Goal: Information Seeking & Learning: Learn about a topic

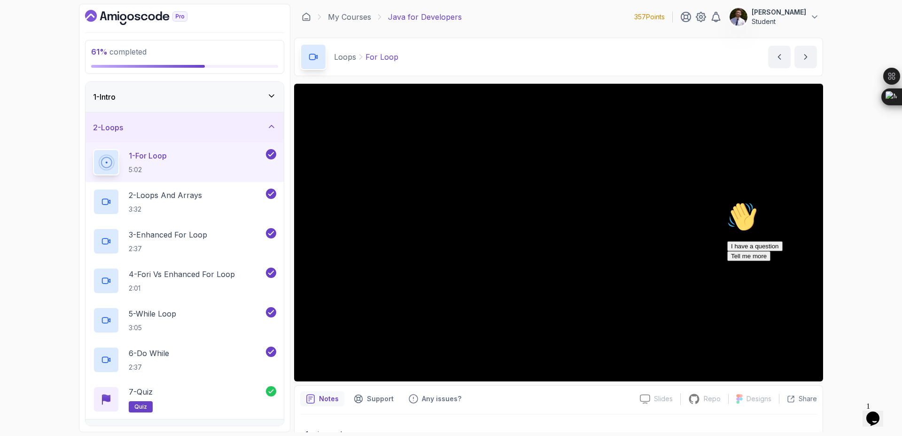
click at [101, 15] on icon "Dashboard" at bounding box center [136, 17] width 102 height 15
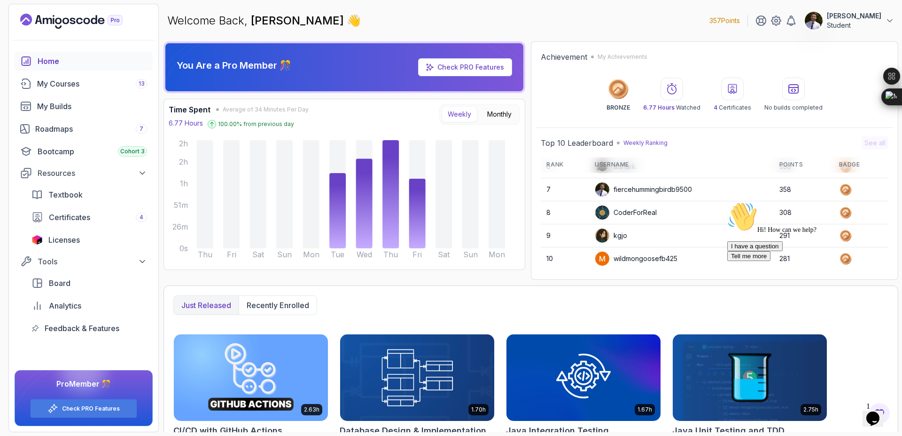
scroll to position [167, 0]
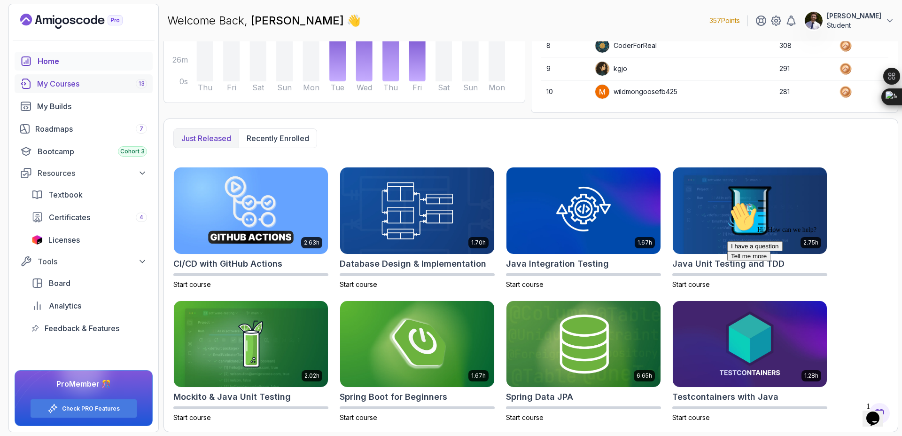
click at [125, 83] on div "My Courses 13" at bounding box center [92, 83] width 110 height 11
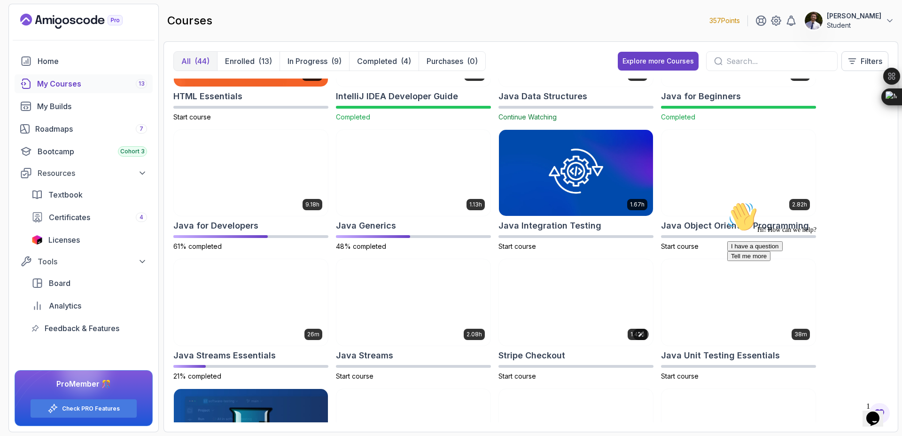
scroll to position [466, 0]
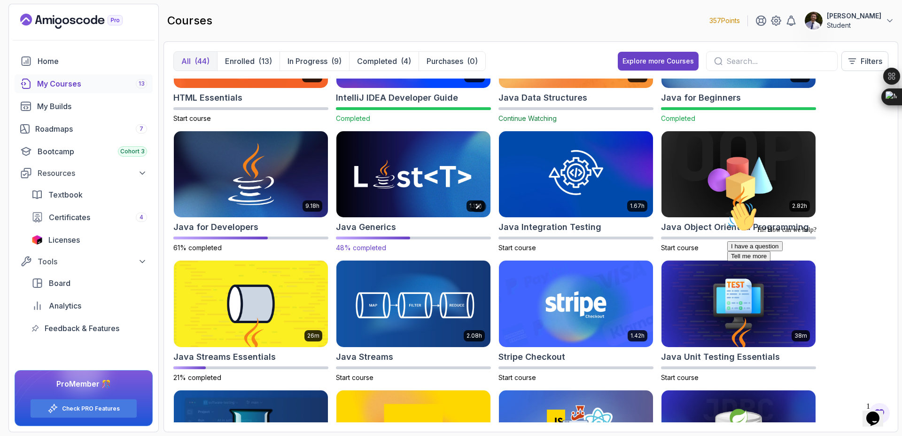
click at [437, 168] on img at bounding box center [414, 174] width 162 height 91
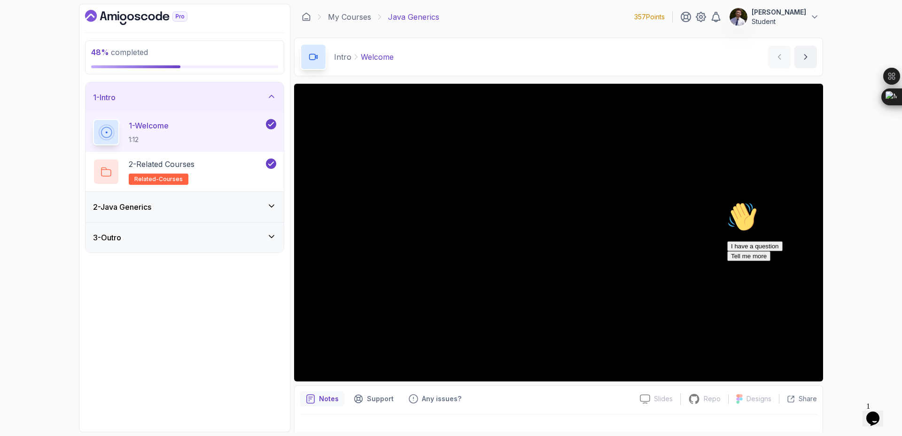
click at [249, 227] on div "3 - Outro" at bounding box center [185, 237] width 198 height 30
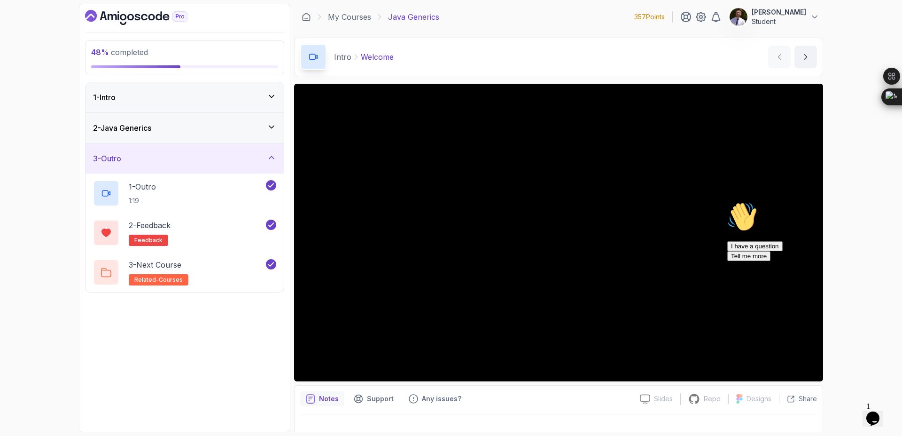
click at [250, 154] on div "3 - Outro" at bounding box center [184, 158] width 183 height 11
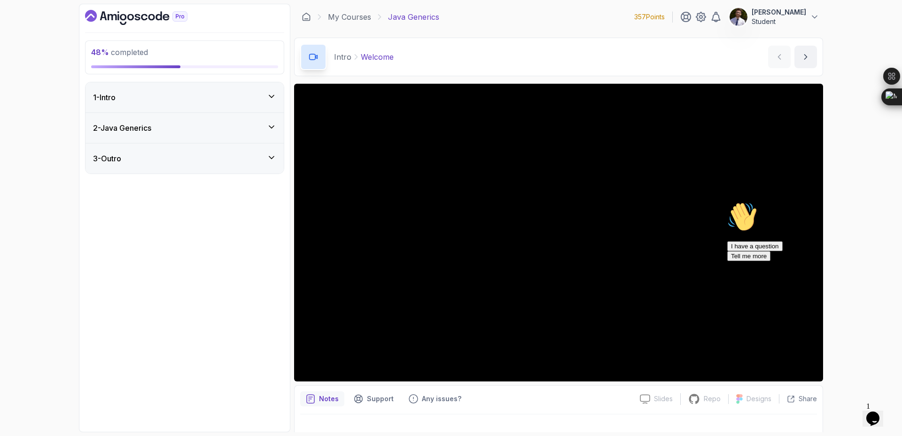
click at [258, 122] on div "2 - Java Generics" at bounding box center [184, 127] width 183 height 11
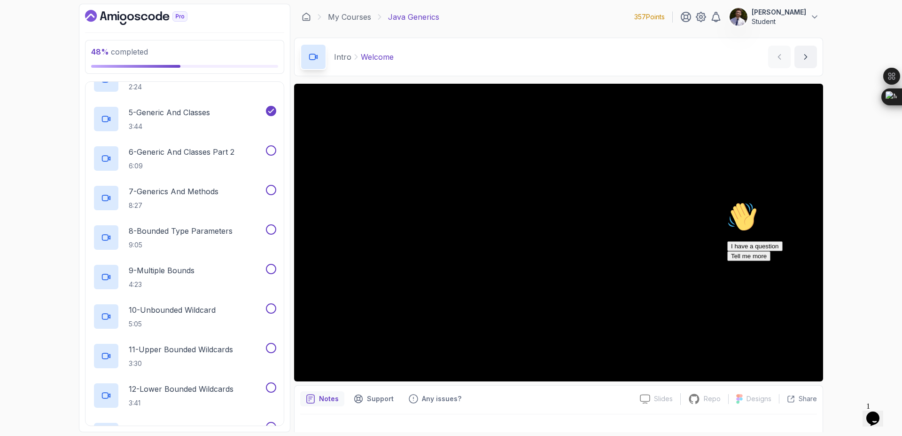
scroll to position [201, 0]
click at [206, 153] on p "6 - Generic And Classes Part 2" at bounding box center [182, 152] width 106 height 11
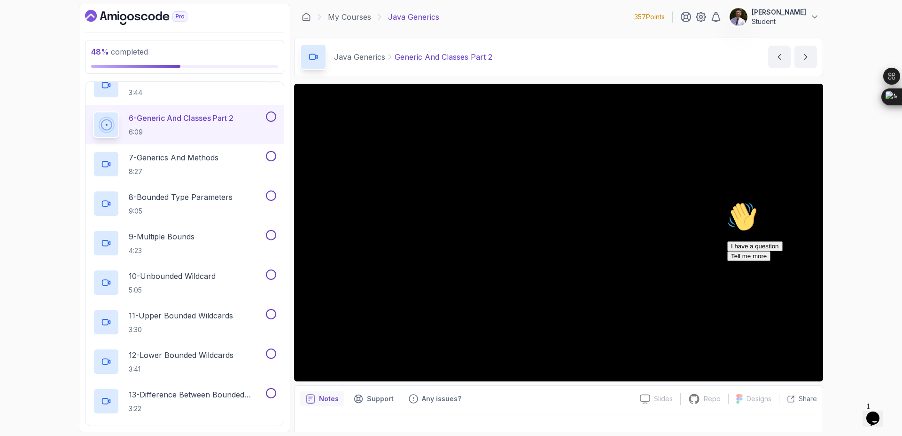
scroll to position [240, 0]
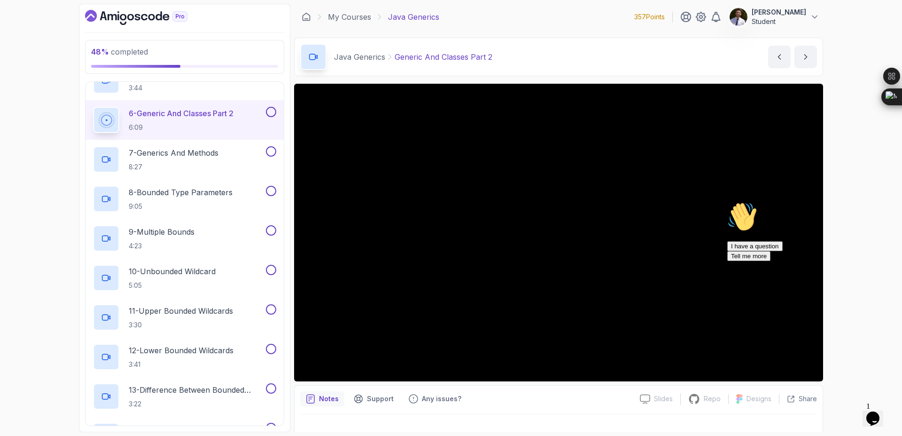
click at [93, 107] on button "6 - Generic And Classes Part 2 6:09" at bounding box center [184, 120] width 183 height 26
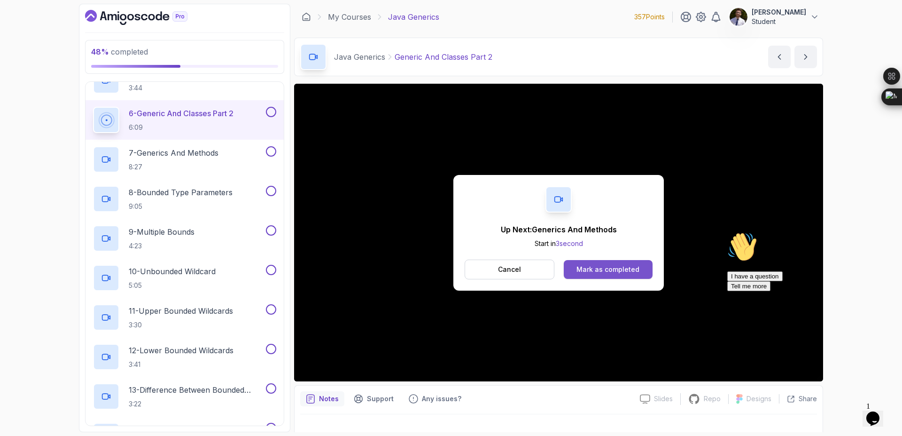
click at [598, 271] on div "Mark as completed" at bounding box center [608, 269] width 63 height 9
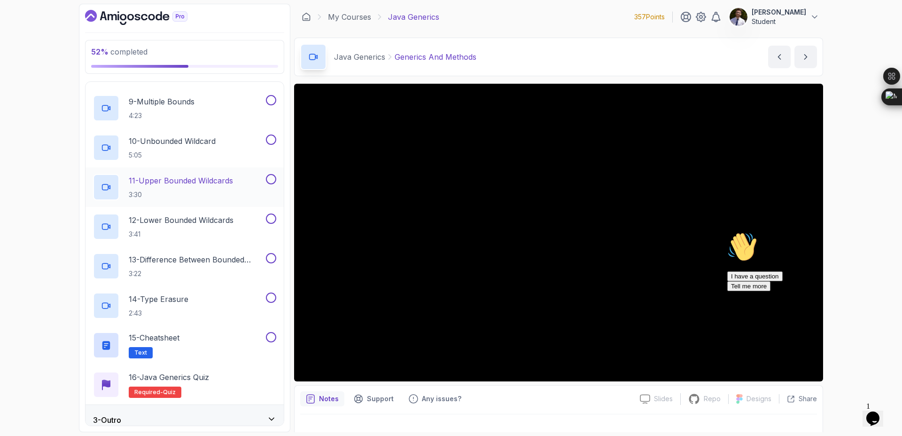
scroll to position [369, 0]
click at [784, 291] on div "I have a question Tell me more" at bounding box center [811, 281] width 169 height 20
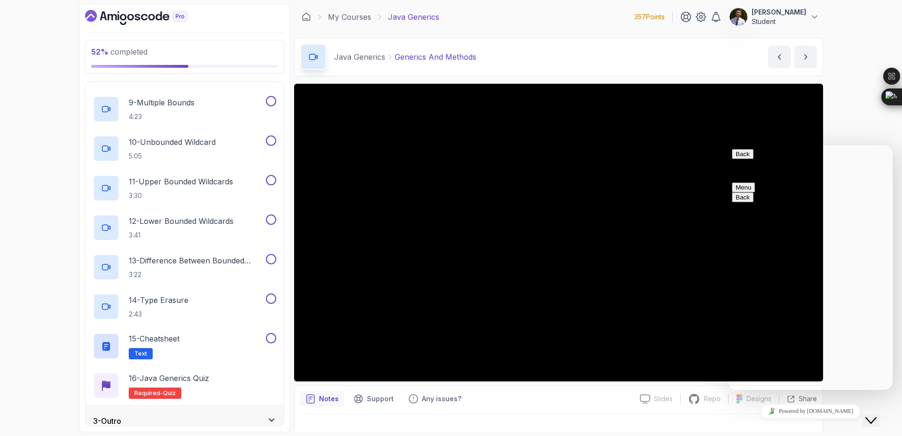
click at [744, 159] on button "Back" at bounding box center [743, 154] width 22 height 10
click at [874, 414] on icon "Close Chat This icon closes the chat window." at bounding box center [871, 419] width 11 height 11
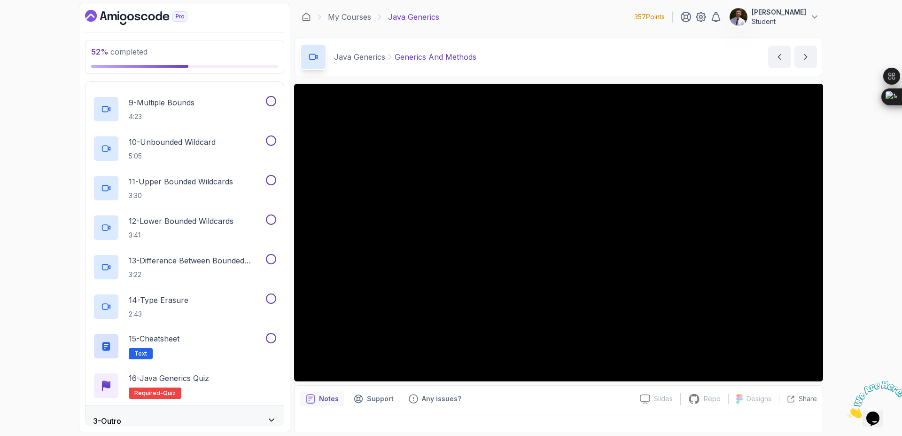
click at [848, 411] on icon "Close" at bounding box center [848, 415] width 0 height 8
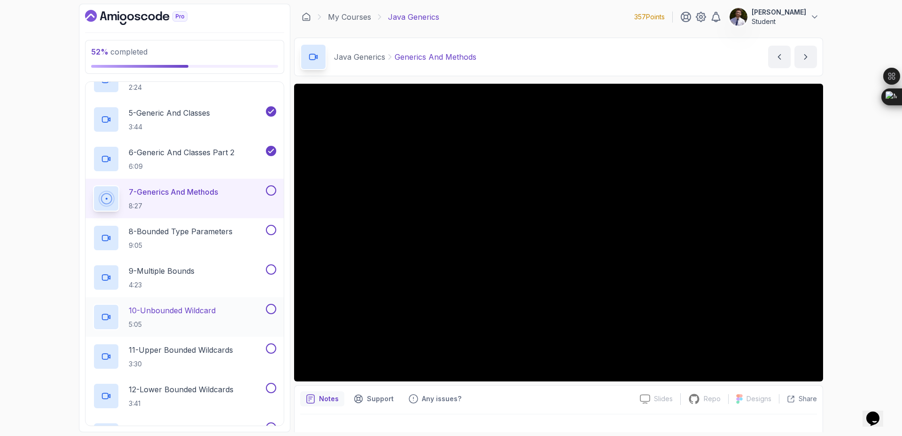
scroll to position [213, 0]
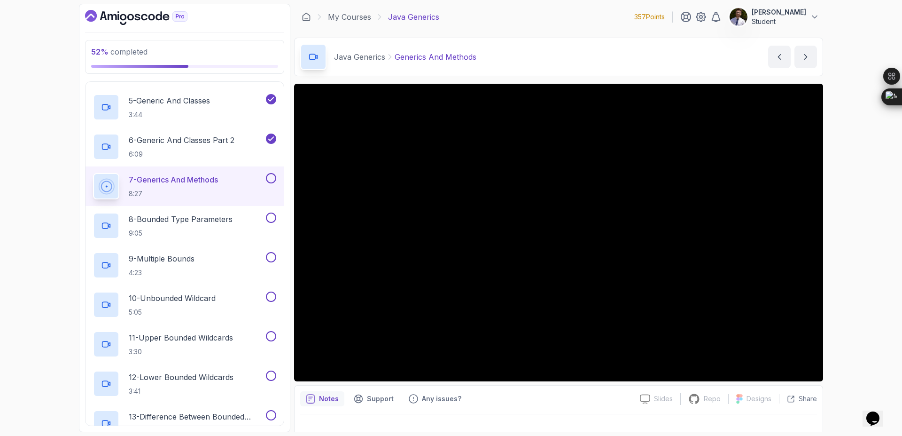
click at [272, 181] on button at bounding box center [271, 178] width 10 height 10
click at [188, 219] on p "8 - Bounded Type Parameters" at bounding box center [181, 218] width 104 height 11
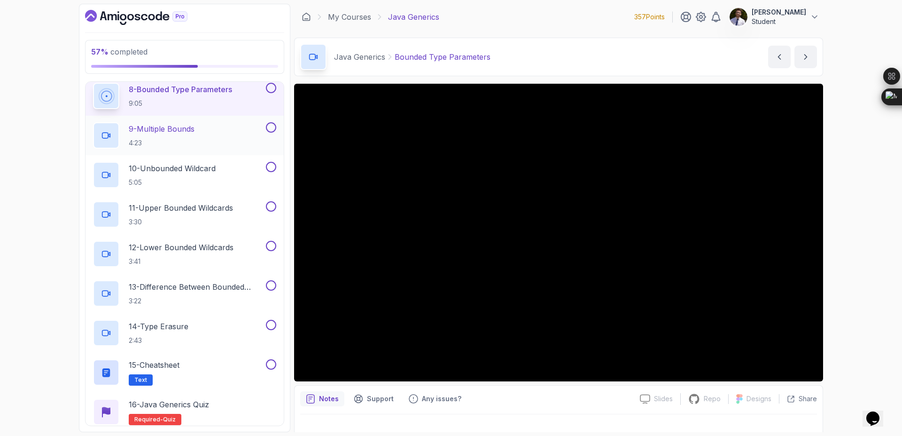
scroll to position [340, 0]
click at [269, 94] on button at bounding box center [271, 90] width 10 height 10
click at [188, 133] on p "9 - Multiple Bounds" at bounding box center [162, 130] width 66 height 11
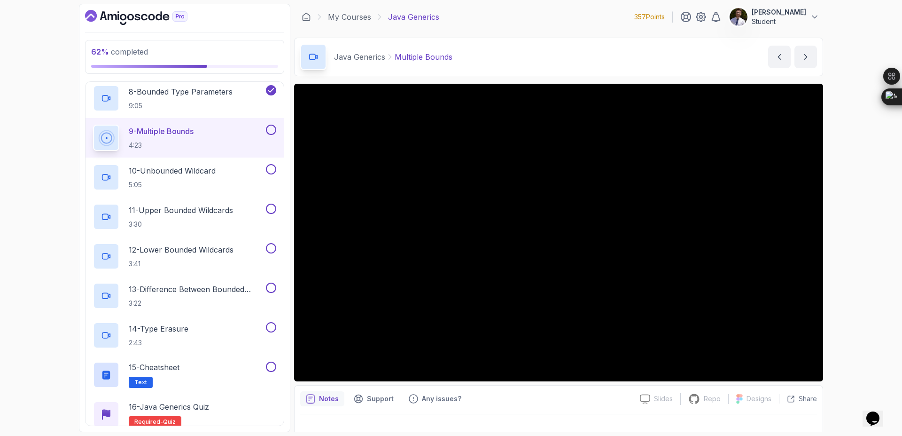
click at [270, 134] on button at bounding box center [271, 130] width 10 height 10
click at [216, 166] on p "10 - Unbounded Wildcard" at bounding box center [172, 170] width 87 height 11
